Goal: Task Accomplishment & Management: Manage account settings

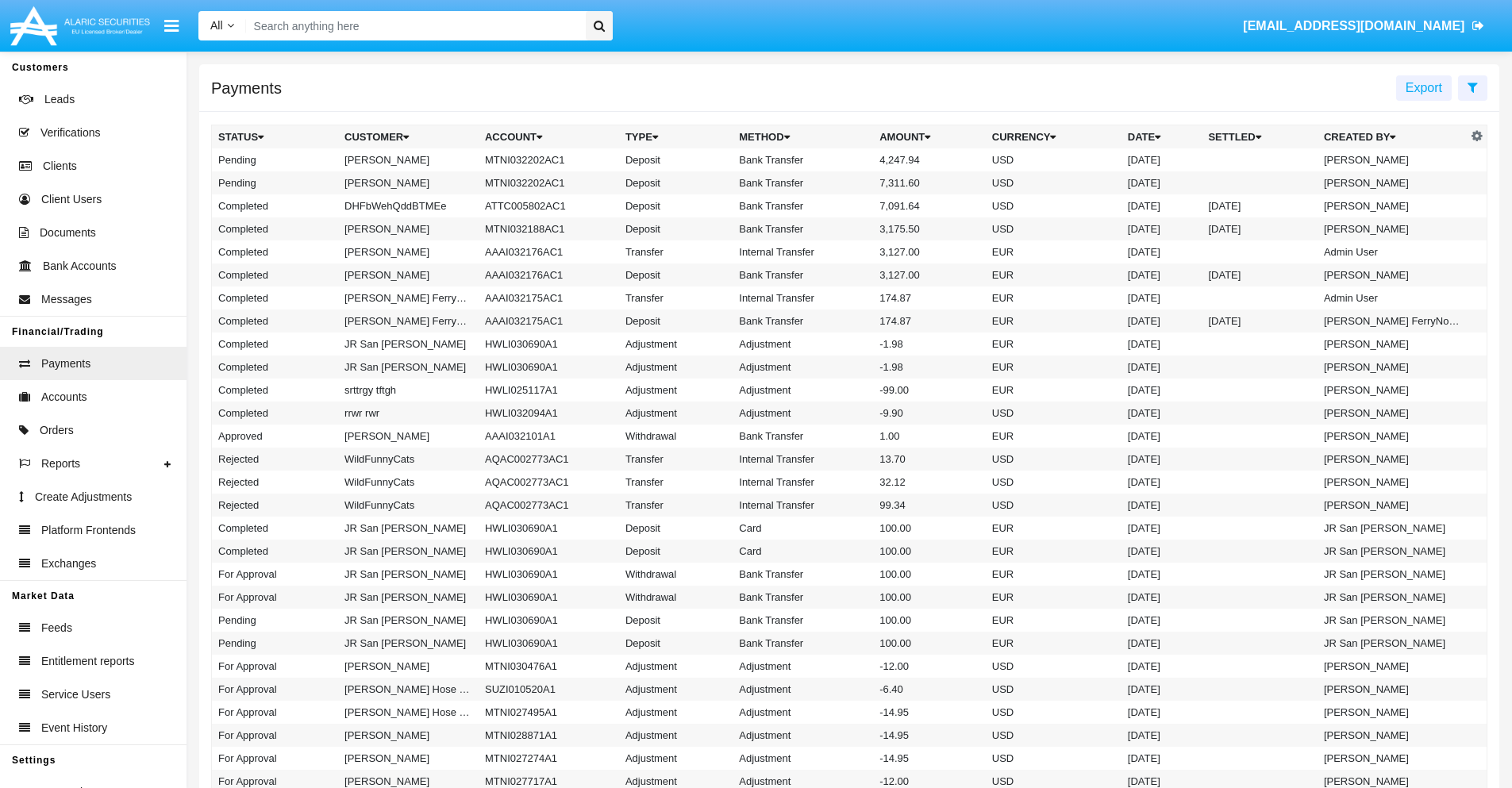
click at [1472, 87] on icon at bounding box center [1473, 87] width 10 height 13
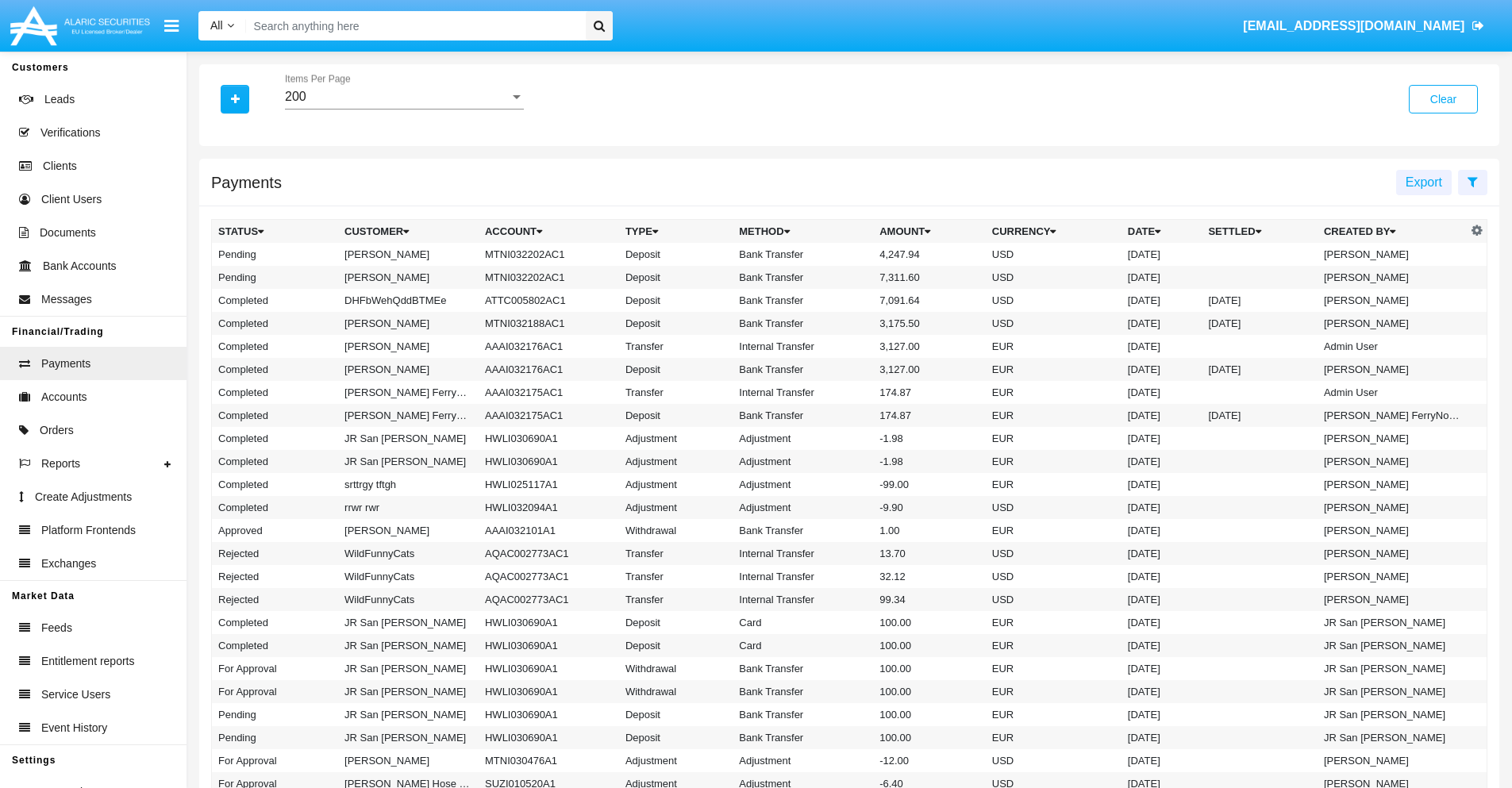
click at [404, 97] on div "200" at bounding box center [397, 96] width 225 height 14
click at [404, 109] on span "10" at bounding box center [404, 108] width 239 height 38
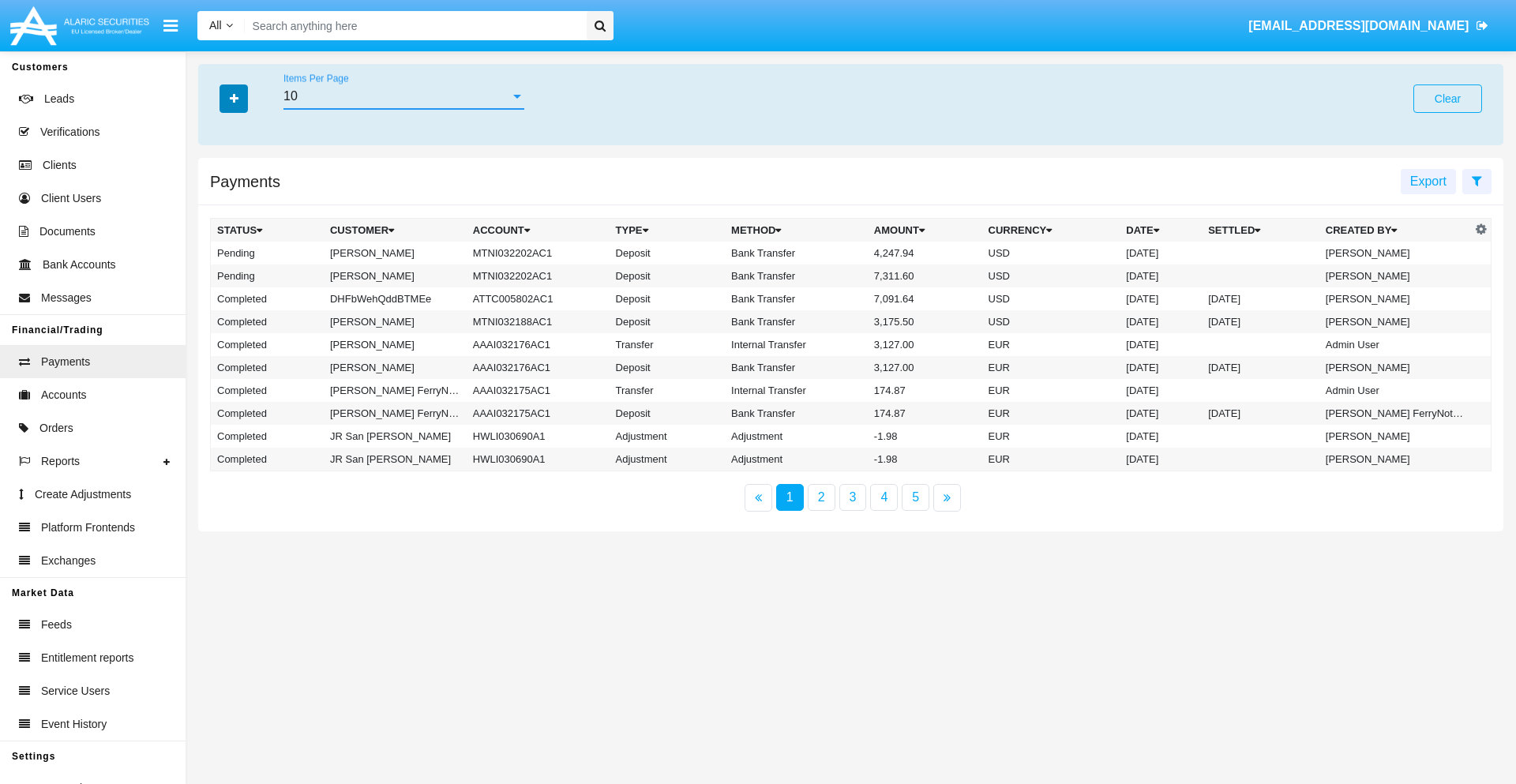
click at [234, 98] on icon "button" at bounding box center [234, 98] width 8 height 11
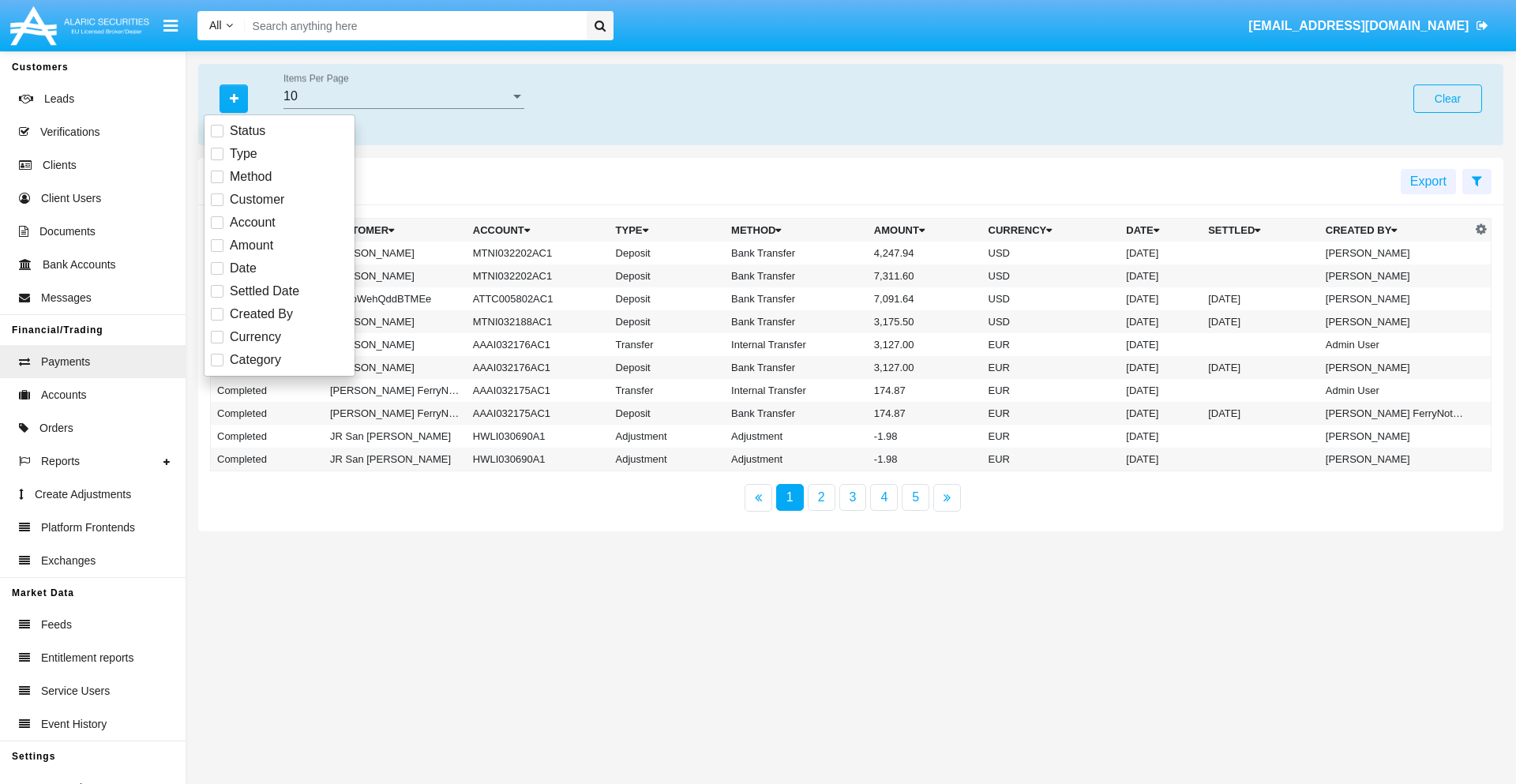
click at [247, 131] on span "Status" at bounding box center [247, 131] width 35 height 19
click at [217, 137] on input "Status" at bounding box center [216, 137] width 1 height 1
checkbox input "true"
click at [234, 98] on icon "button" at bounding box center [234, 98] width 8 height 11
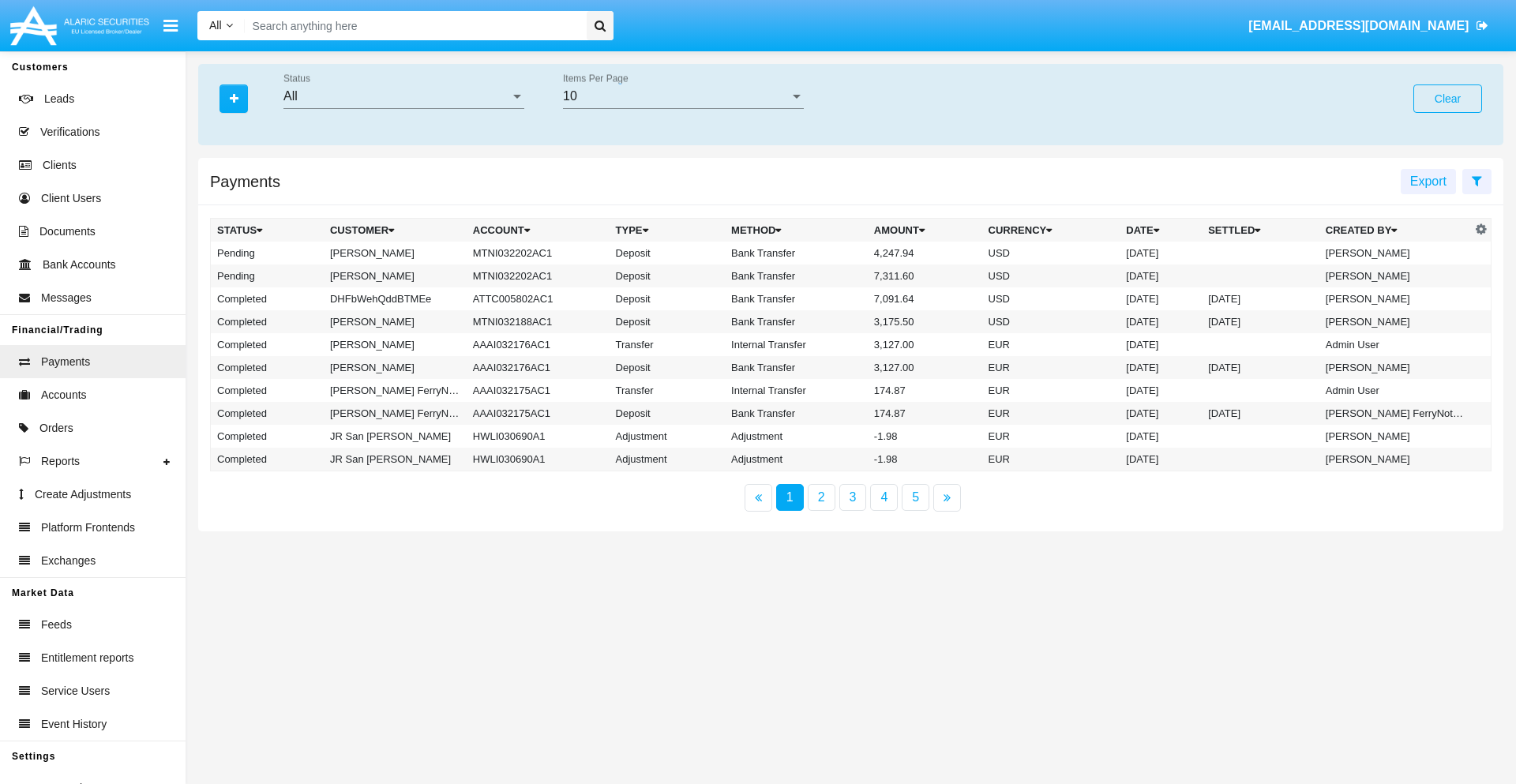
click at [404, 96] on div "All" at bounding box center [396, 95] width 226 height 14
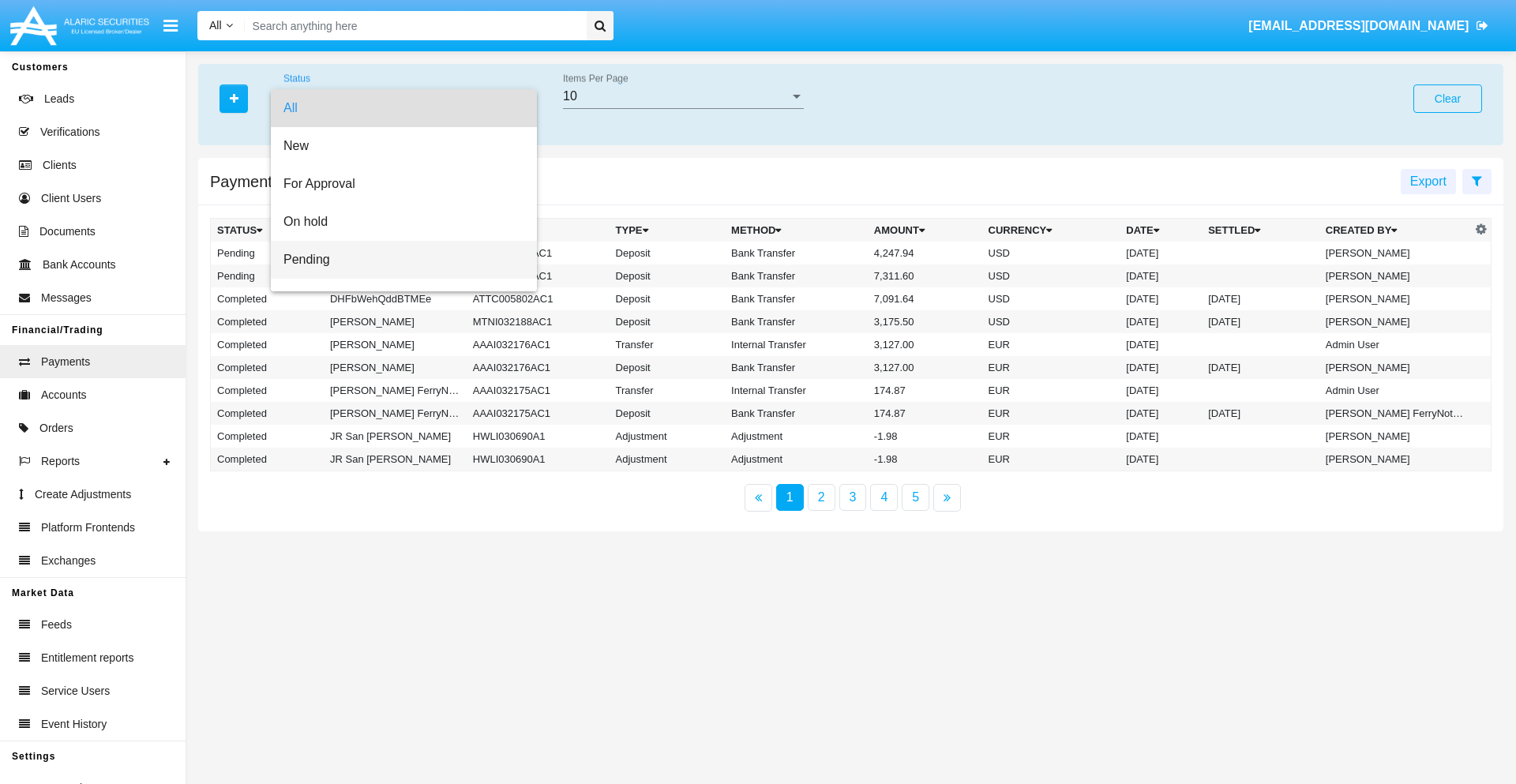
click at [397, 260] on span "Pending" at bounding box center [403, 259] width 241 height 38
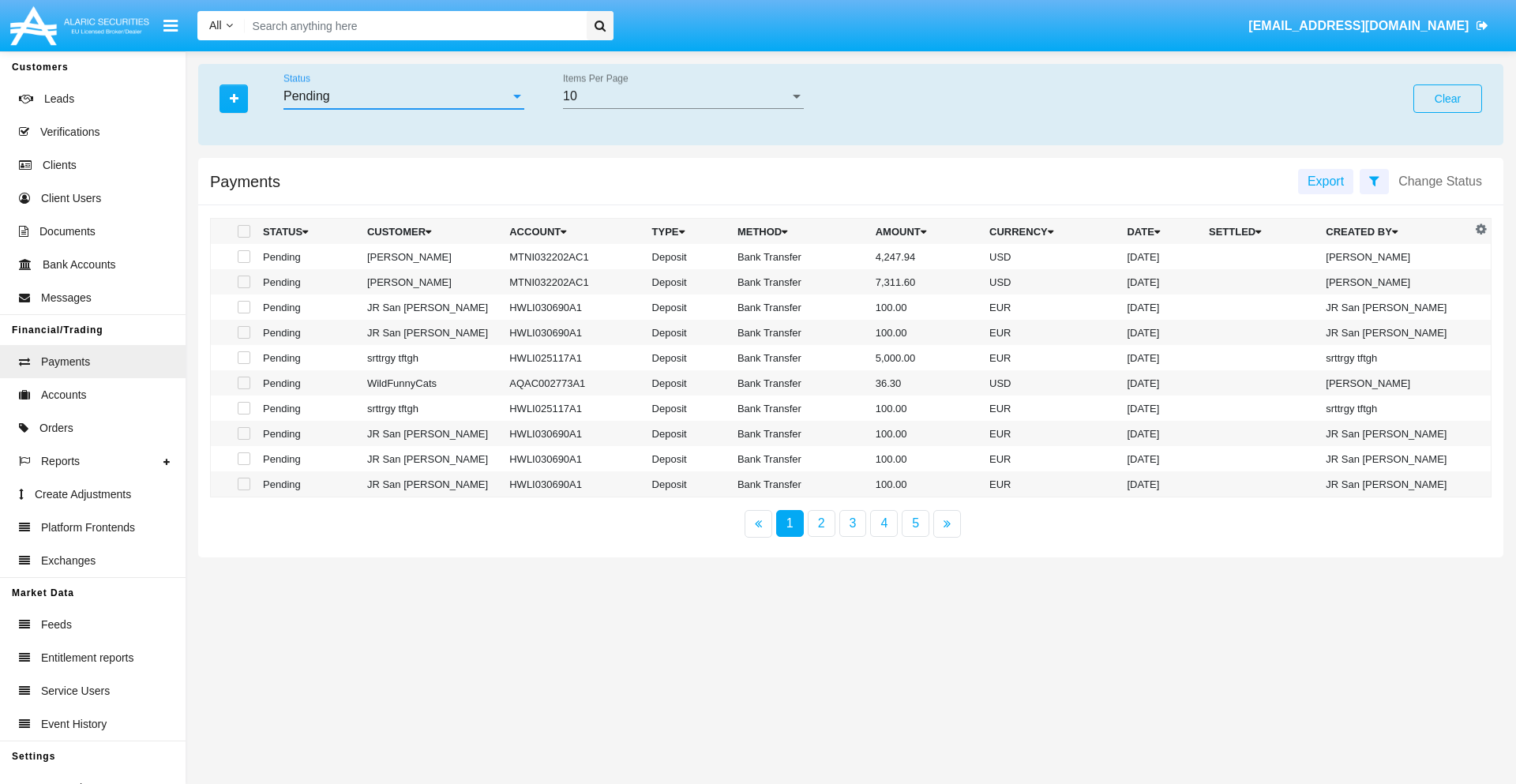
click at [242, 256] on span at bounding box center [244, 256] width 13 height 13
click at [243, 263] on input "checkbox" at bounding box center [243, 263] width 1 height 1
checkbox input "true"
click at [242, 281] on span at bounding box center [244, 281] width 13 height 13
click at [243, 288] on input "checkbox" at bounding box center [243, 288] width 1 height 1
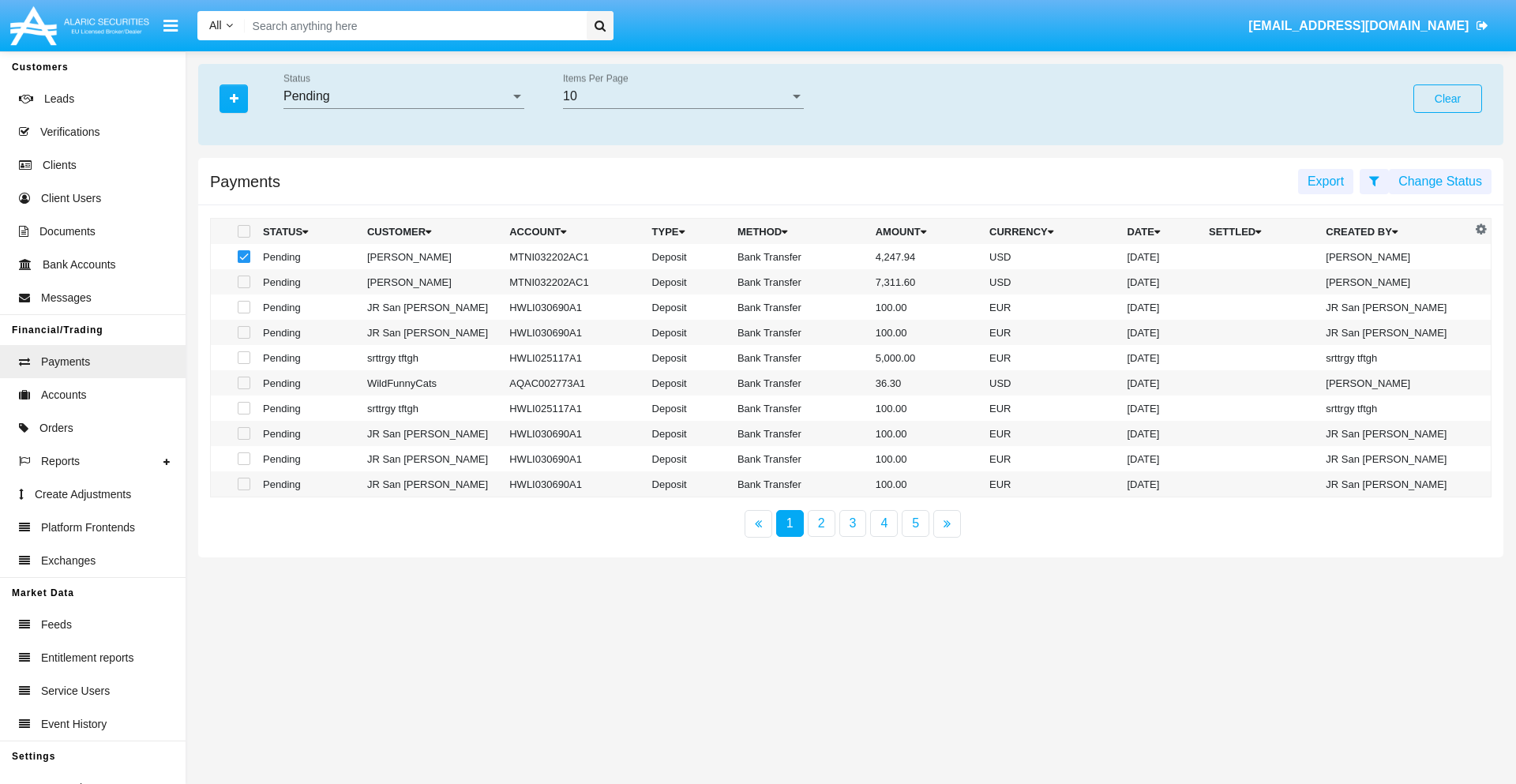
checkbox input "true"
click at [1441, 181] on button "Change Status" at bounding box center [1441, 182] width 103 height 25
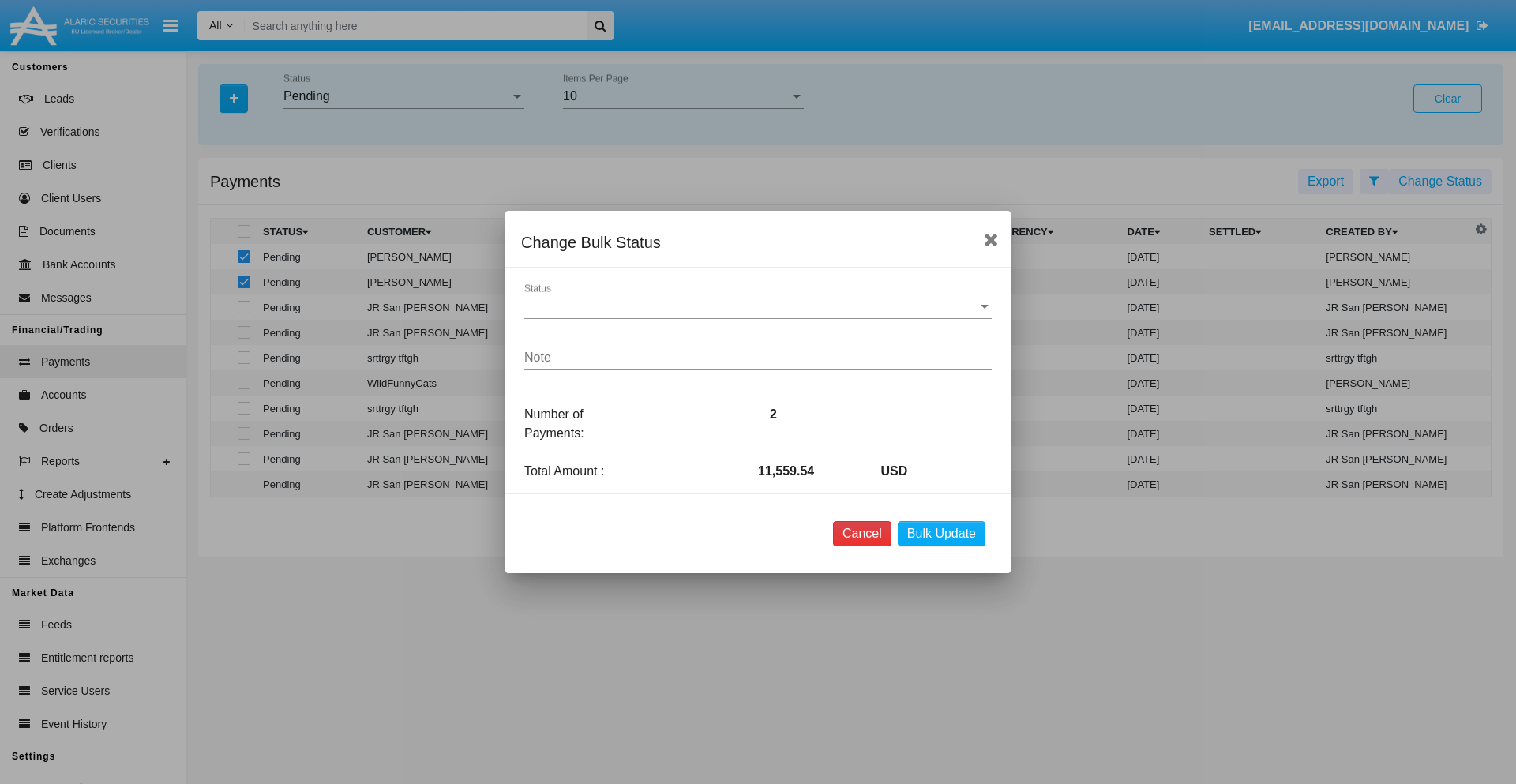
click at [861, 534] on button "Cancel" at bounding box center [862, 534] width 59 height 25
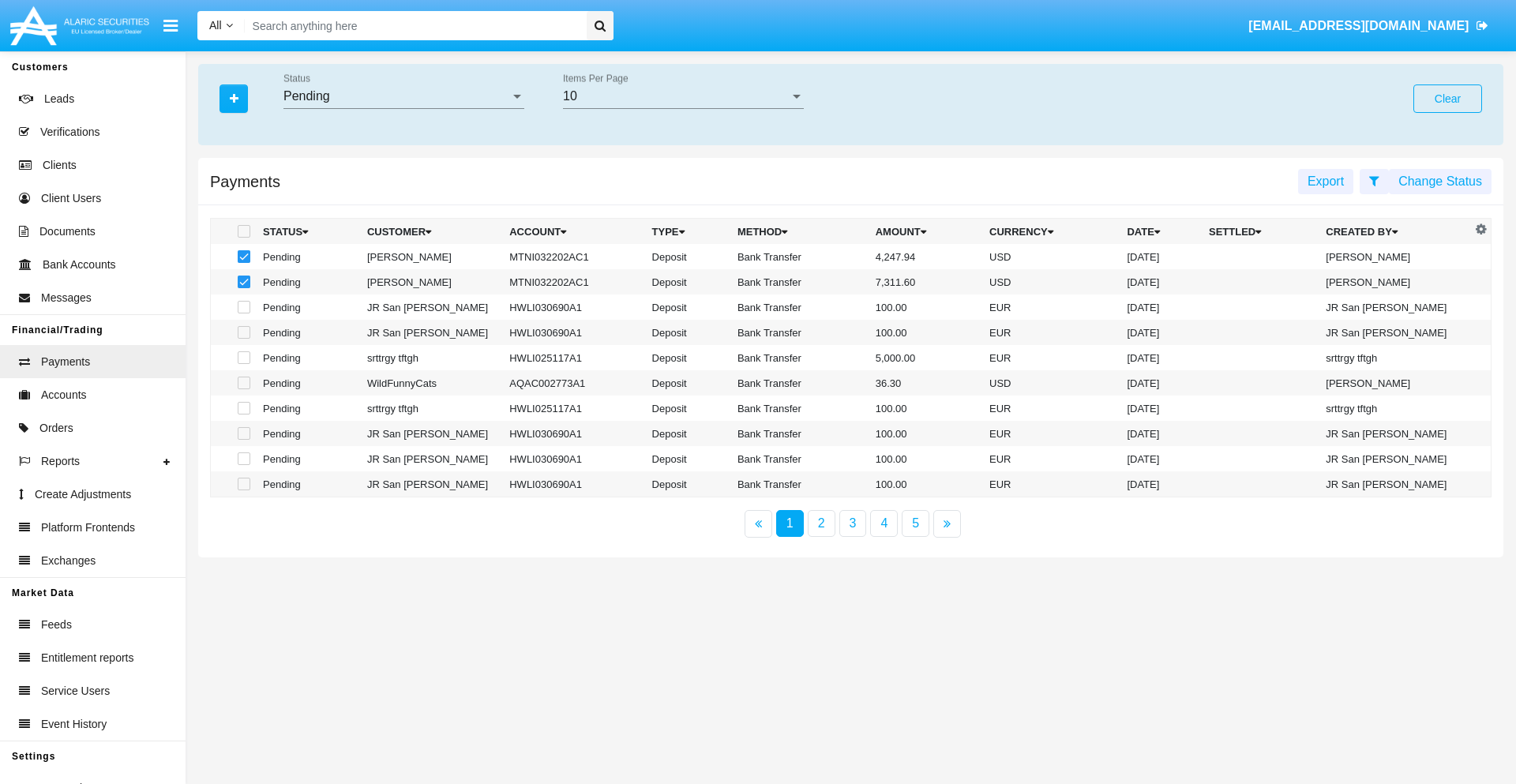
click at [1441, 181] on button "Change Status" at bounding box center [1441, 182] width 103 height 25
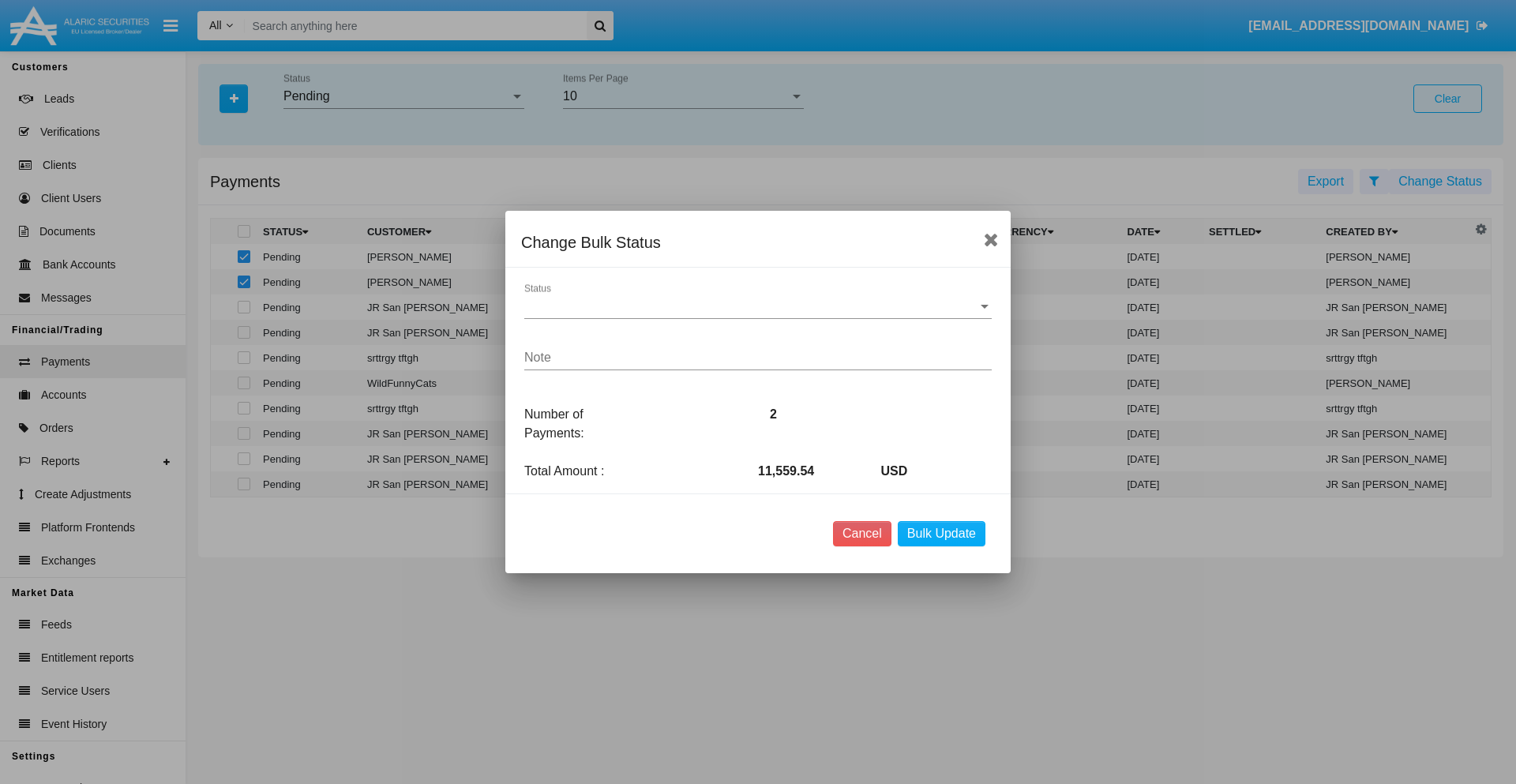
click at [758, 307] on span "Status" at bounding box center [751, 306] width 453 height 14
click at [758, 318] on span "Processed" at bounding box center [758, 317] width 468 height 38
type textarea "Some test note"
click at [941, 534] on button "Bulk Update" at bounding box center [942, 534] width 88 height 25
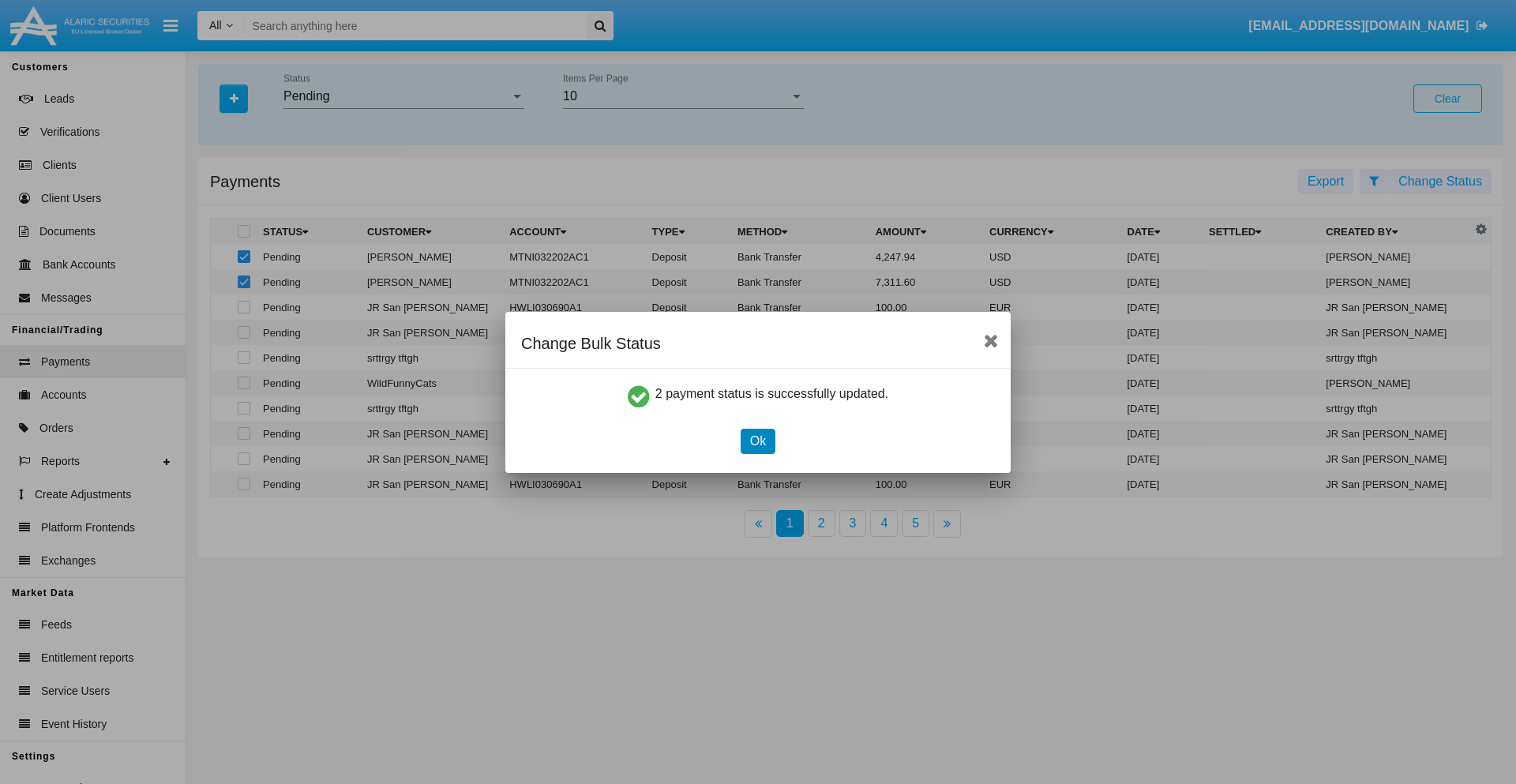
click at [758, 441] on button "Ok" at bounding box center [758, 441] width 34 height 25
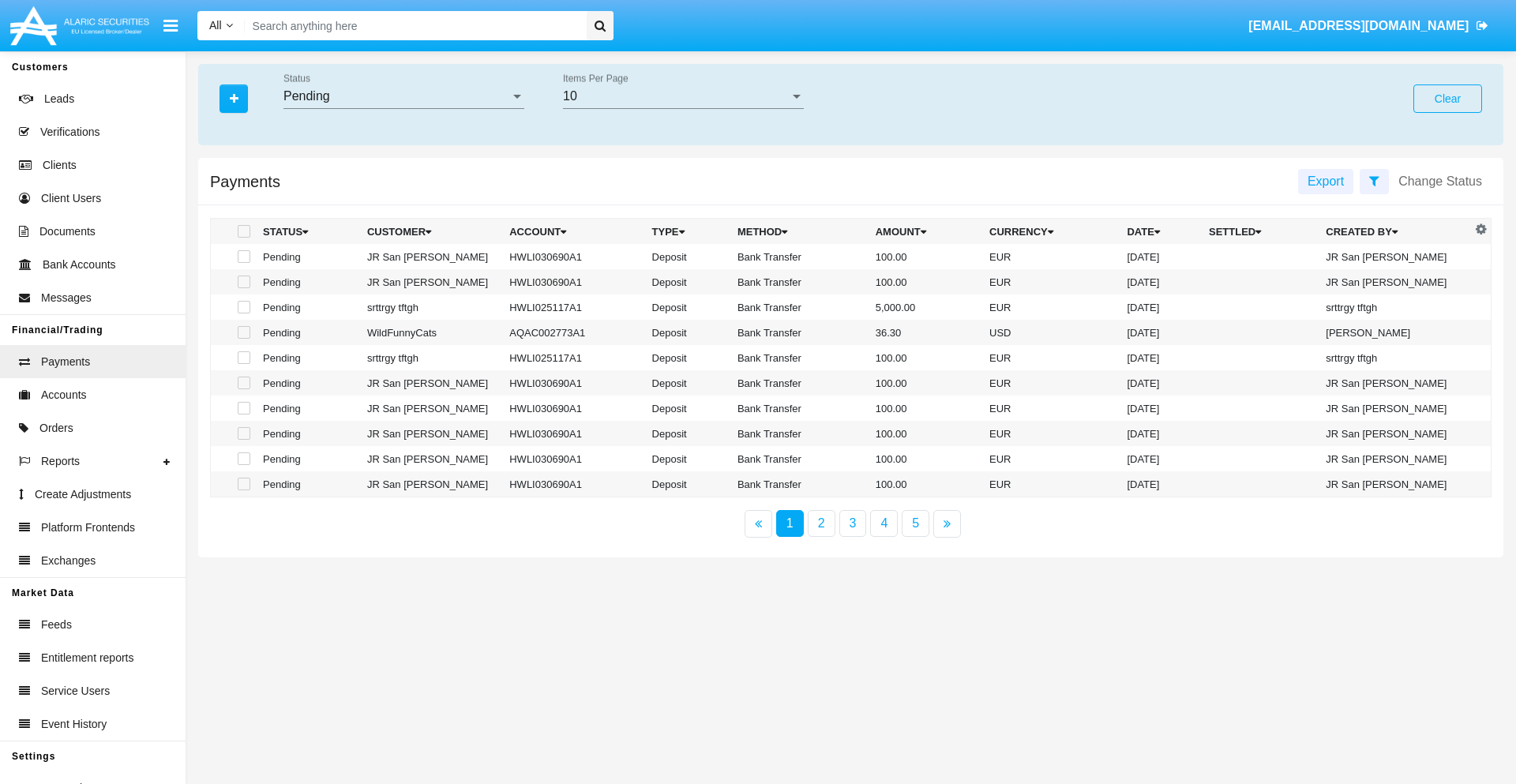
click at [404, 96] on div "Pending" at bounding box center [396, 95] width 226 height 14
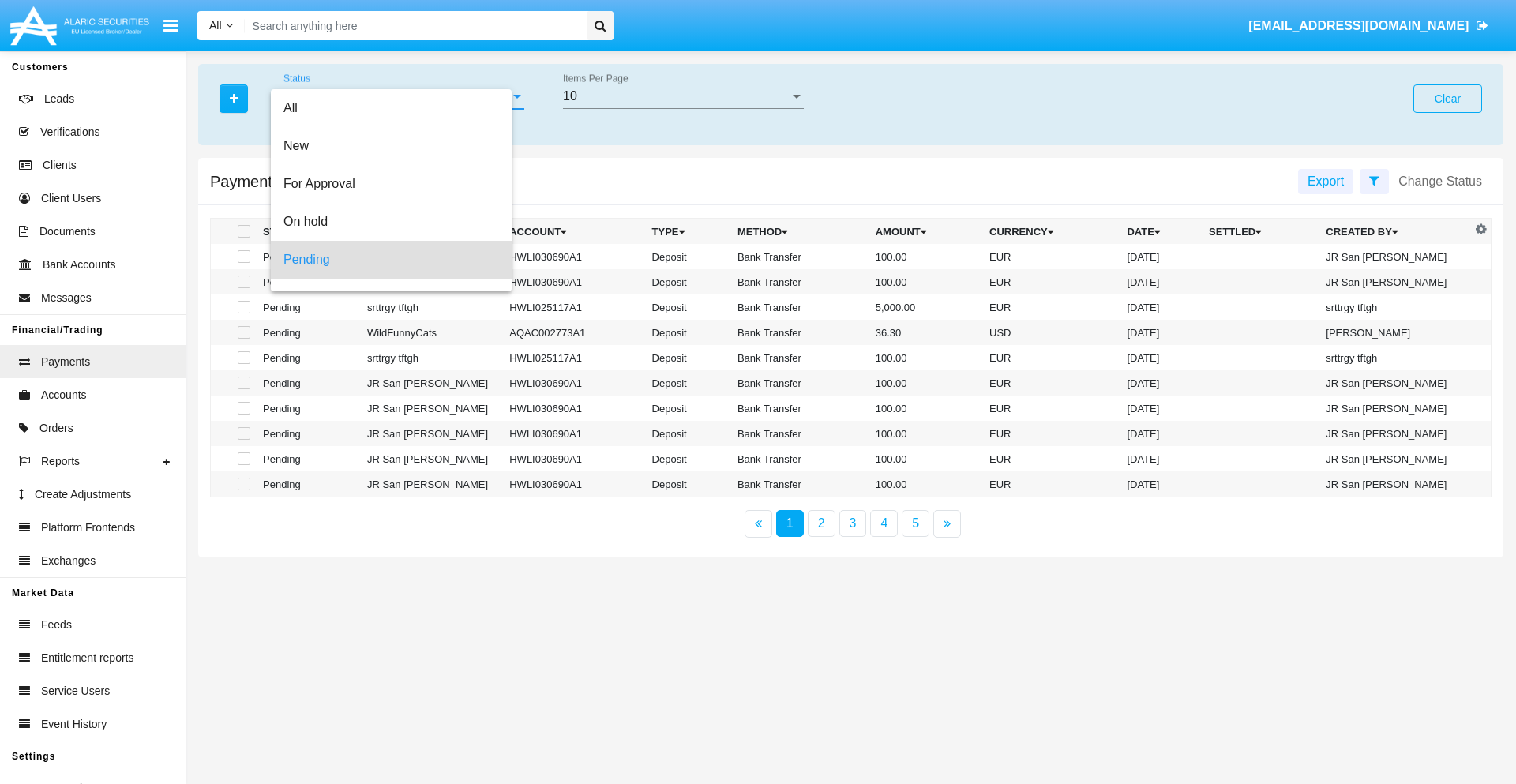
scroll to position [70, 0]
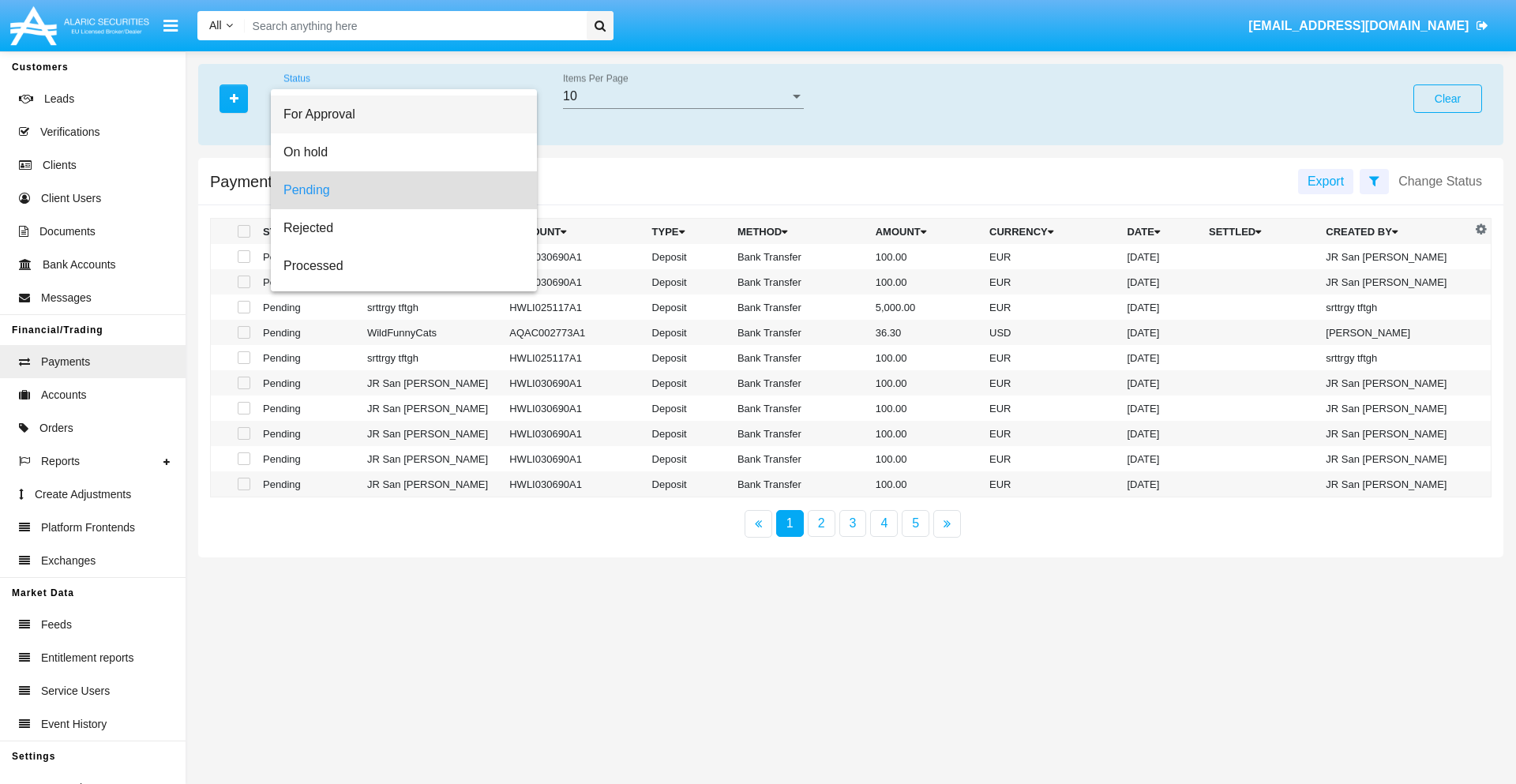
click at [397, 115] on span "For Approval" at bounding box center [403, 114] width 241 height 38
